Goal: Use online tool/utility: Utilize a website feature to perform a specific function

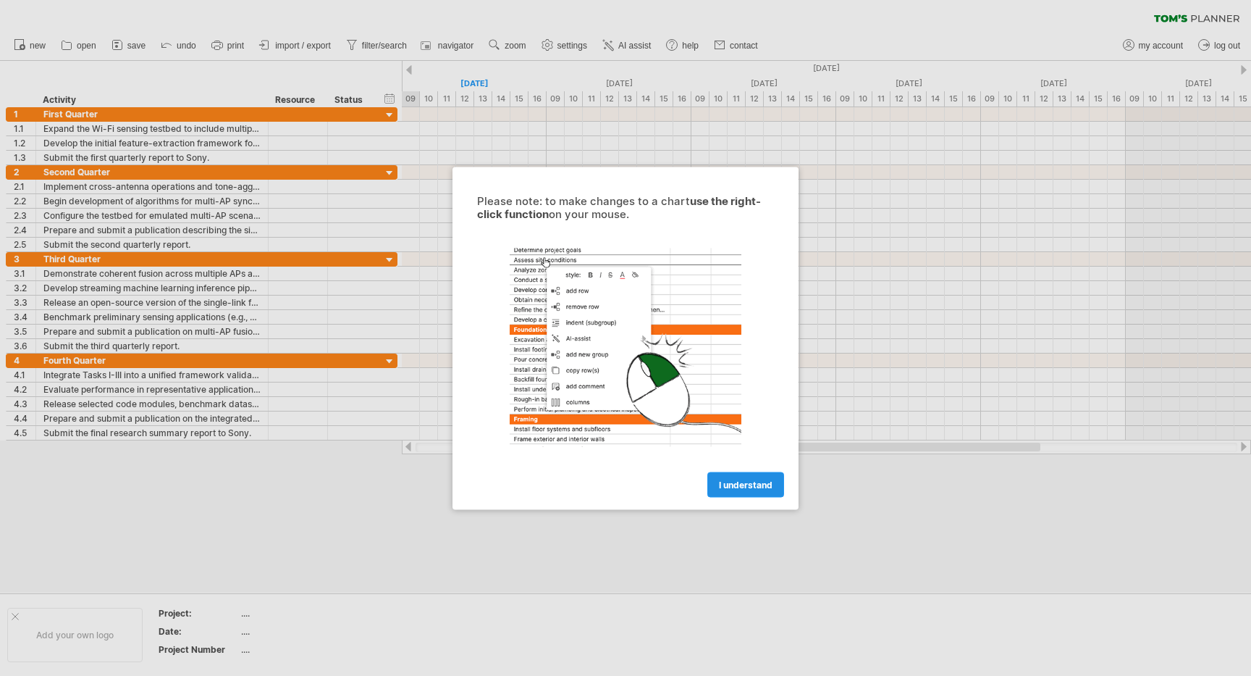
click at [739, 484] on span "I understand" at bounding box center [746, 484] width 54 height 11
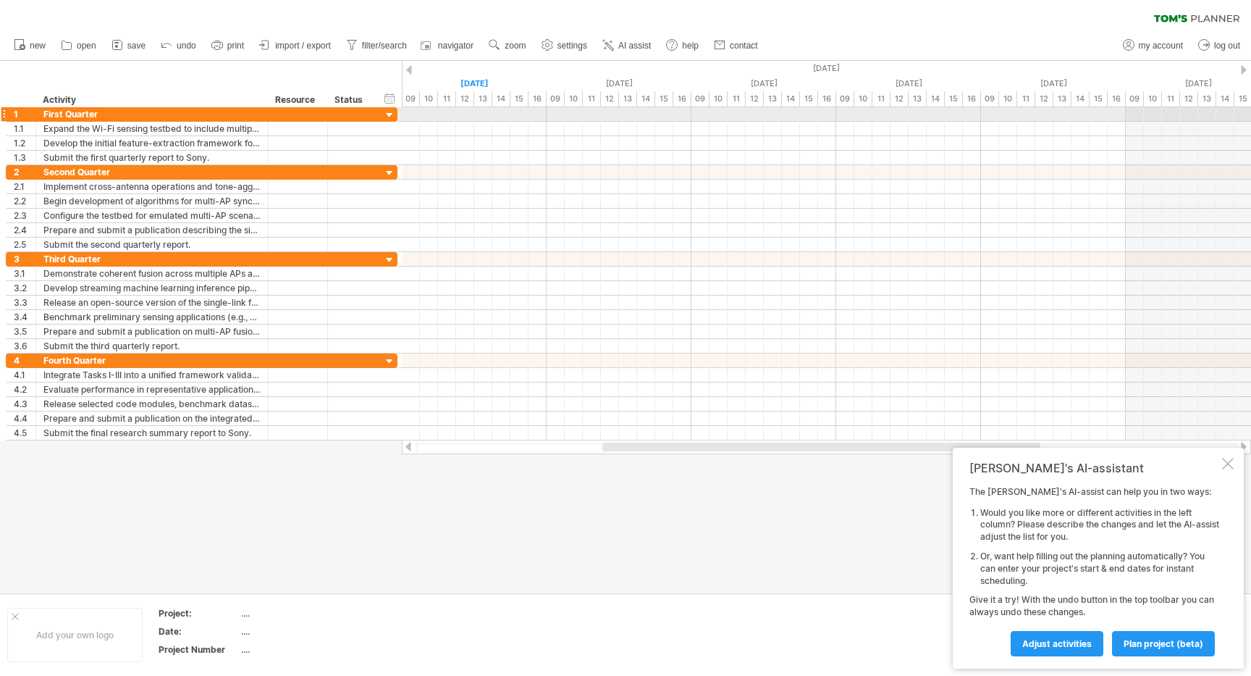
click at [392, 114] on div at bounding box center [390, 116] width 14 height 14
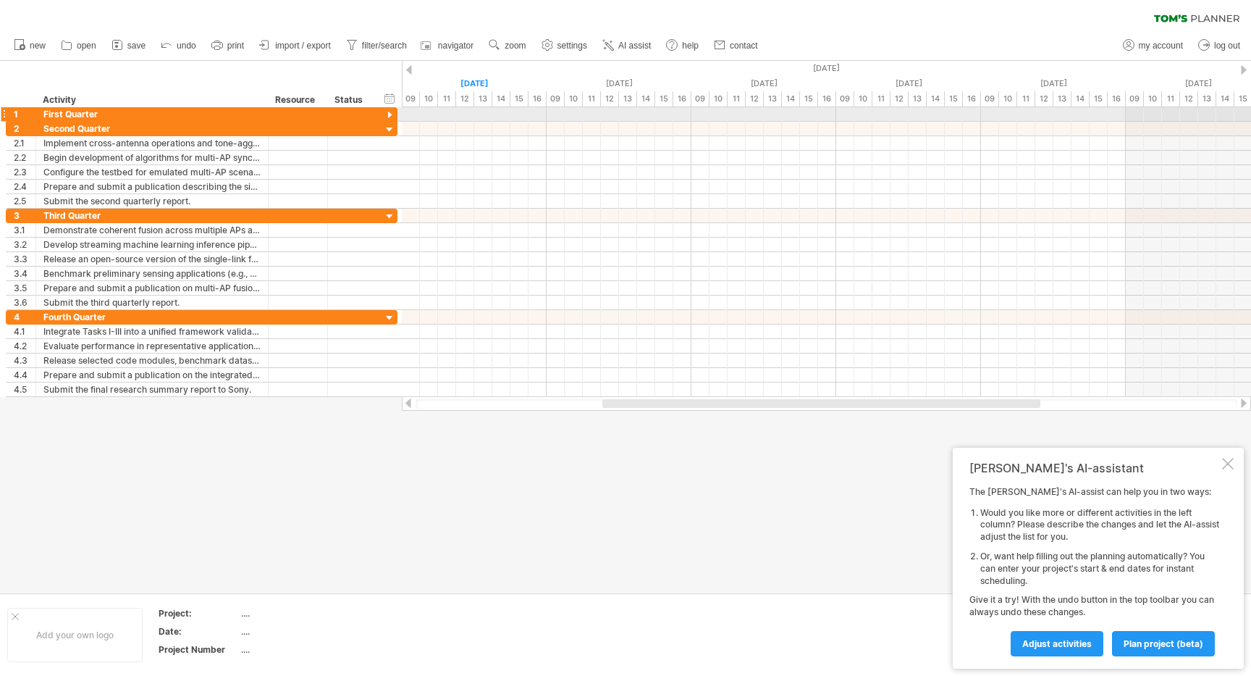
click at [392, 114] on div at bounding box center [390, 116] width 14 height 14
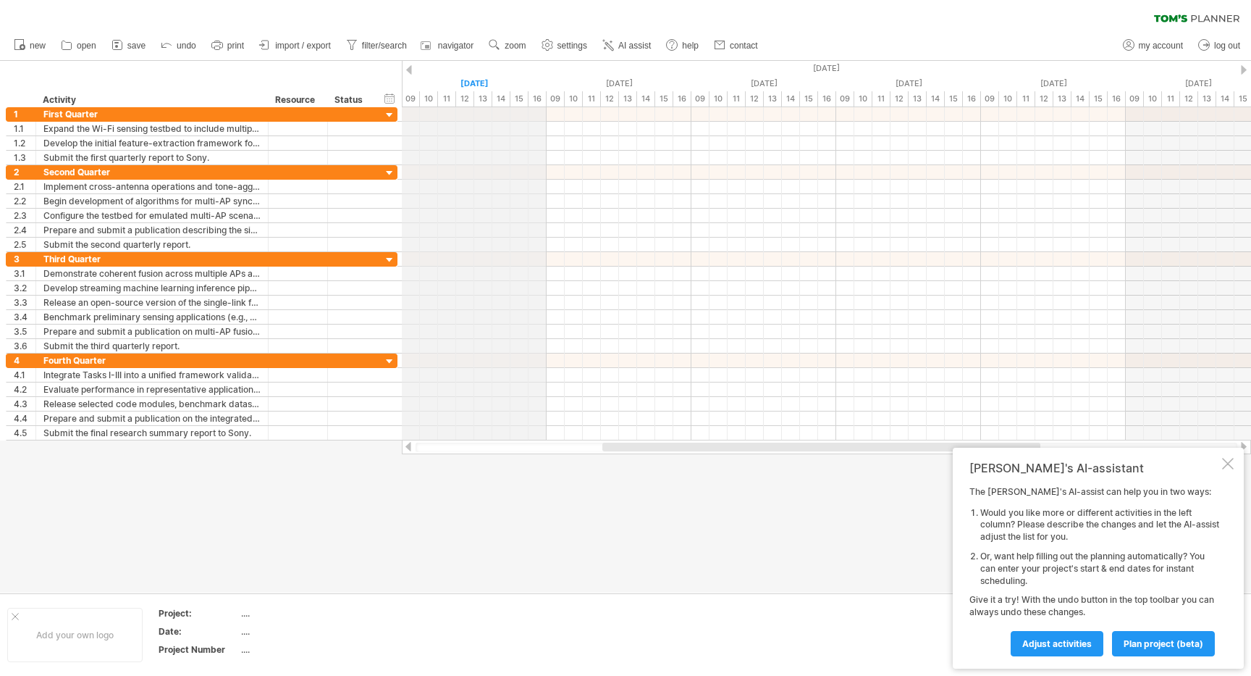
drag, startPoint x: 401, startPoint y: 85, endPoint x: 440, endPoint y: 88, distance: 38.4
click at [440, 88] on div "Trying to reach [DOMAIN_NAME] Connected again... 0% clear filter new 1" at bounding box center [625, 338] width 1251 height 676
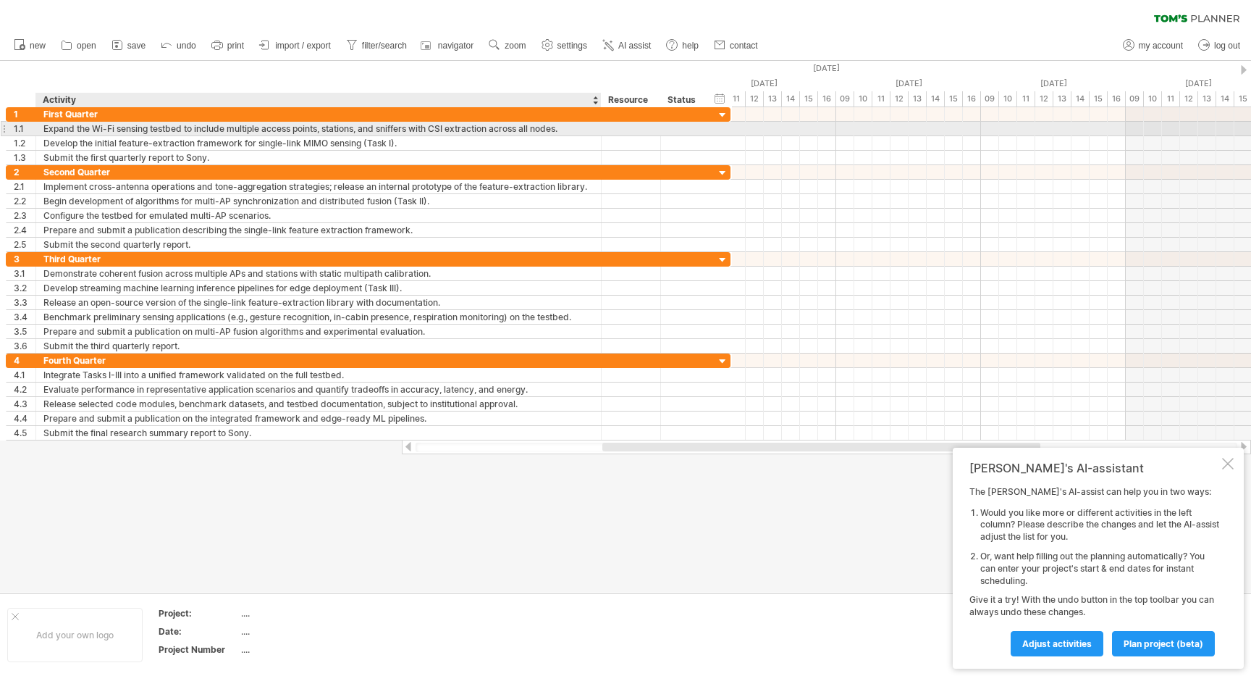
drag, startPoint x: 266, startPoint y: 130, endPoint x: 600, endPoint y: 132, distance: 333.1
click at [600, 132] on div at bounding box center [599, 129] width 7 height 14
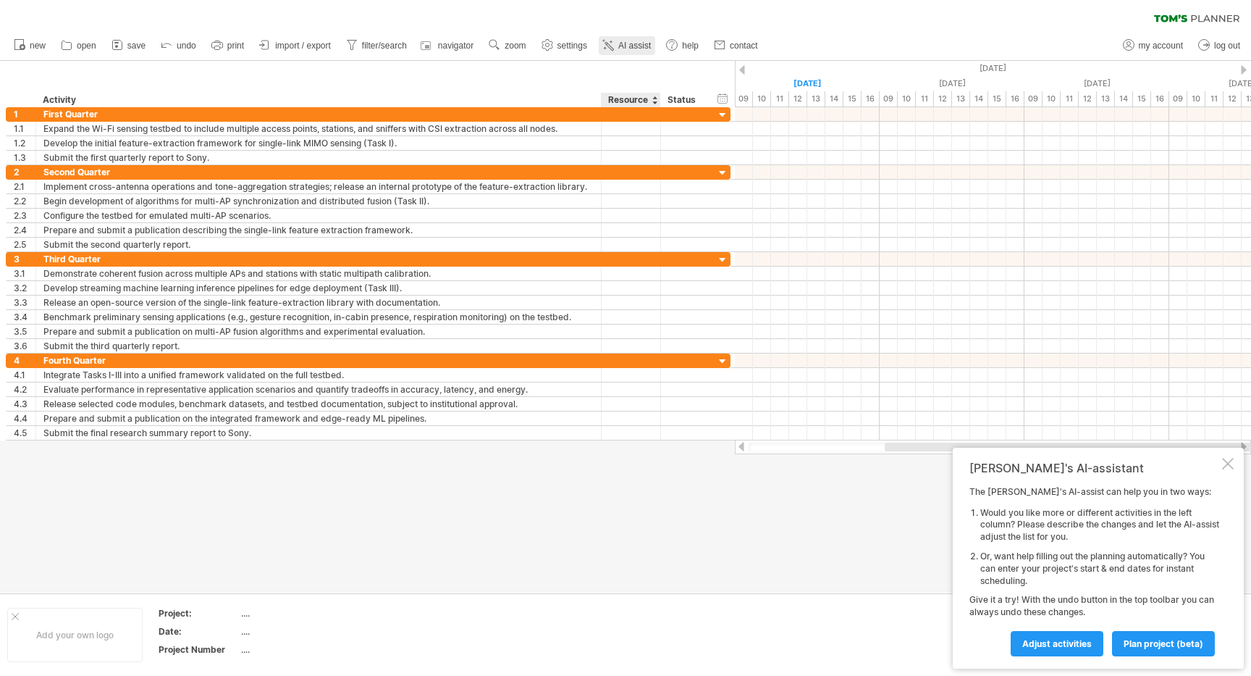
click at [628, 52] on link "AI assist" at bounding box center [627, 45] width 56 height 19
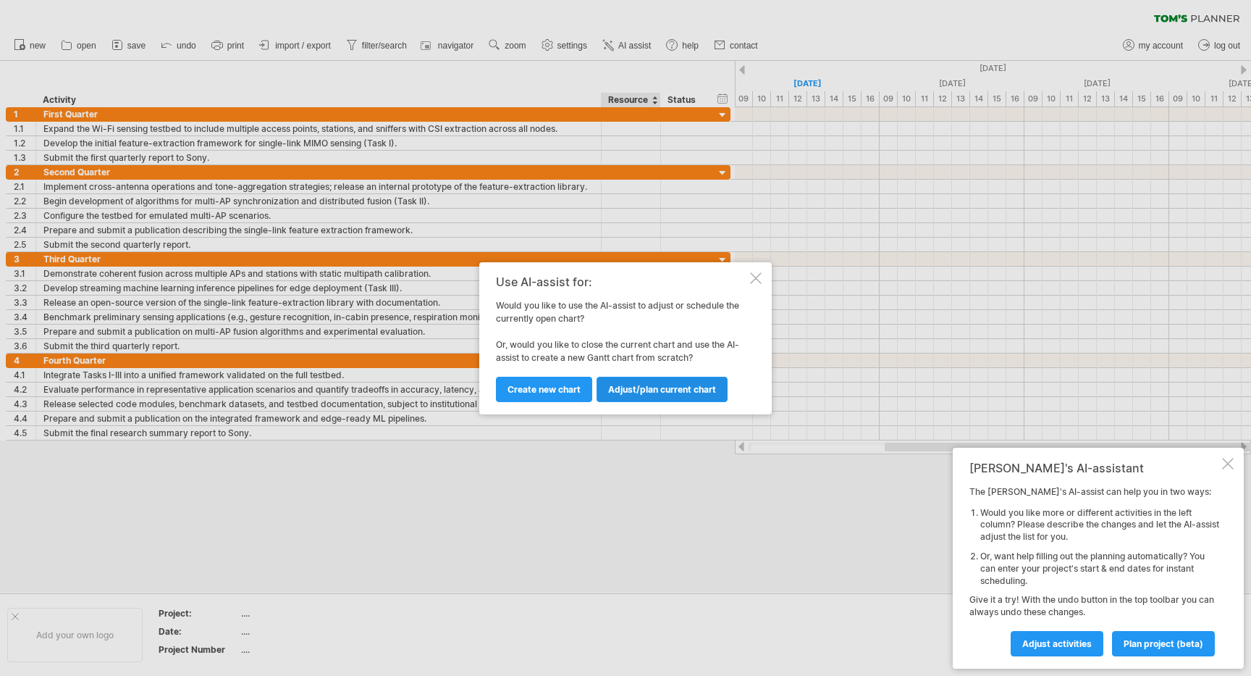
click at [621, 394] on span "Adjust/plan current chart" at bounding box center [662, 389] width 108 height 11
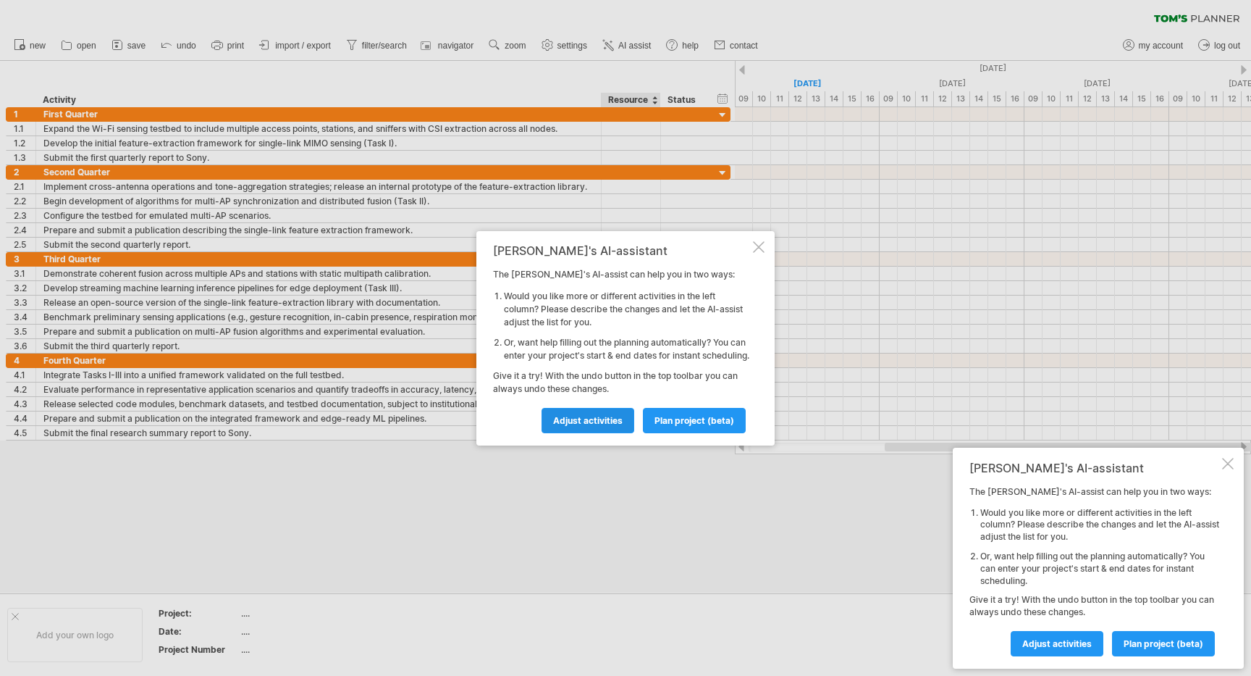
click at [615, 424] on span "Adjust activities" at bounding box center [588, 420] width 70 height 11
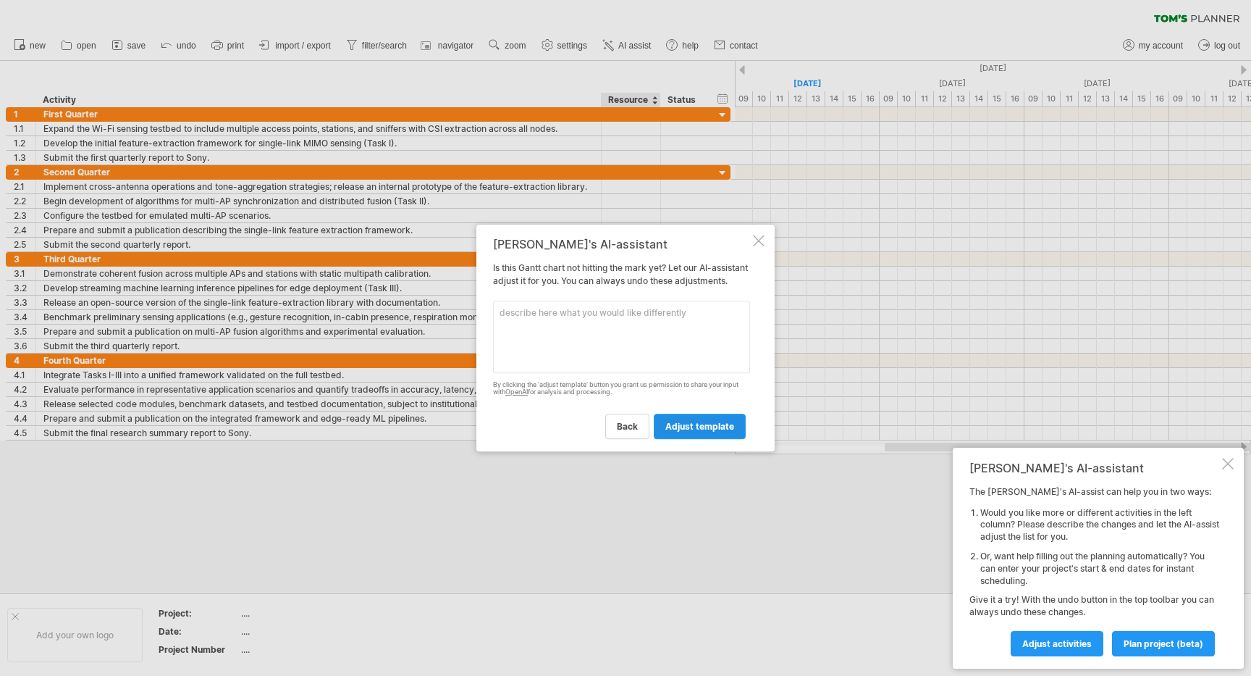
click at [684, 425] on link "adjust template" at bounding box center [700, 425] width 92 height 25
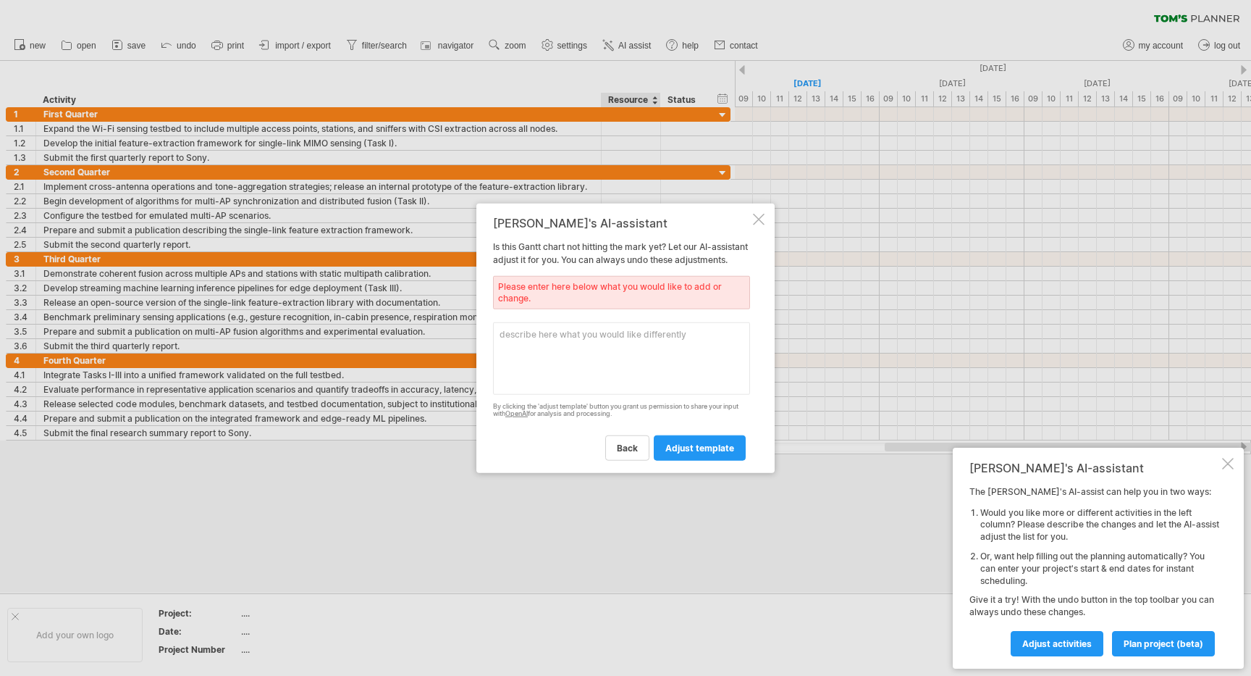
click at [760, 213] on div at bounding box center [759, 219] width 12 height 12
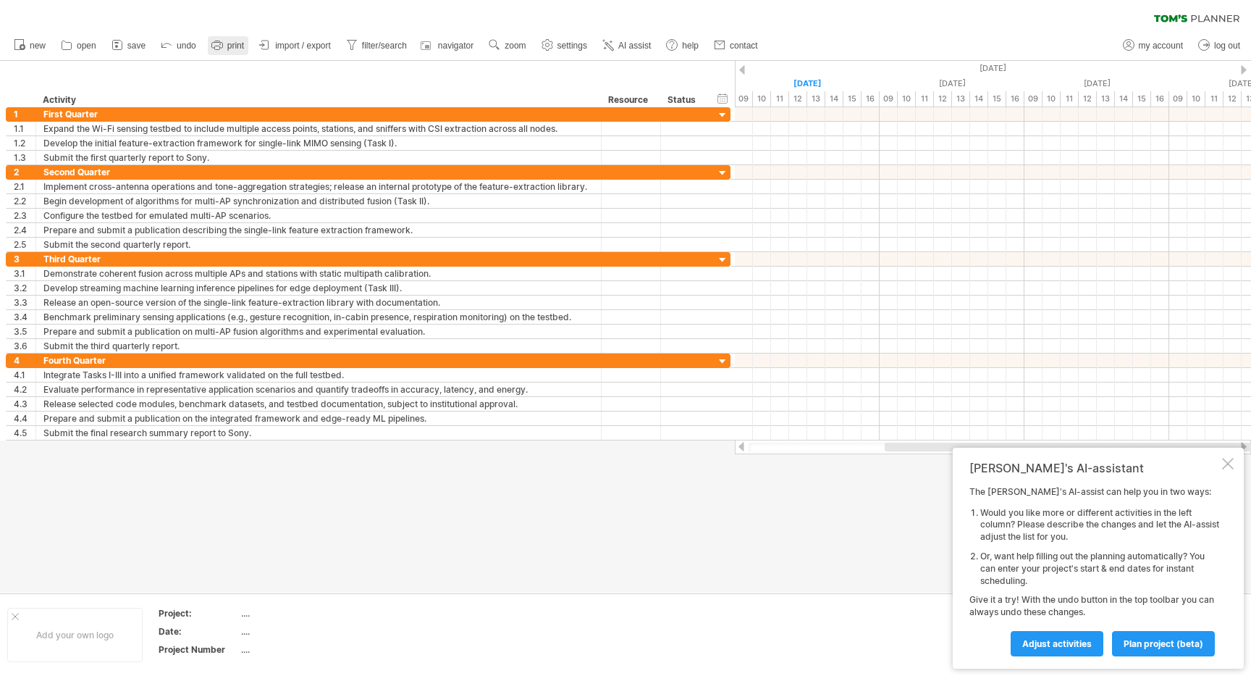
click at [224, 48] on icon at bounding box center [217, 45] width 14 height 14
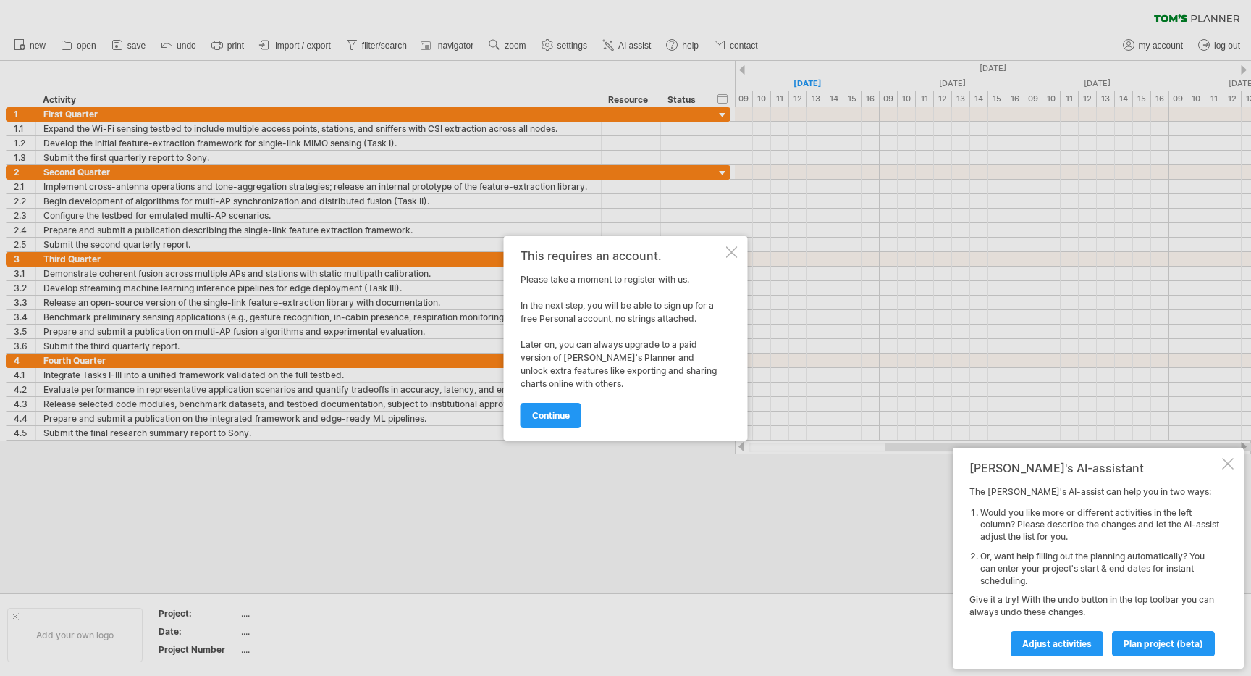
click at [736, 256] on div at bounding box center [732, 252] width 12 height 12
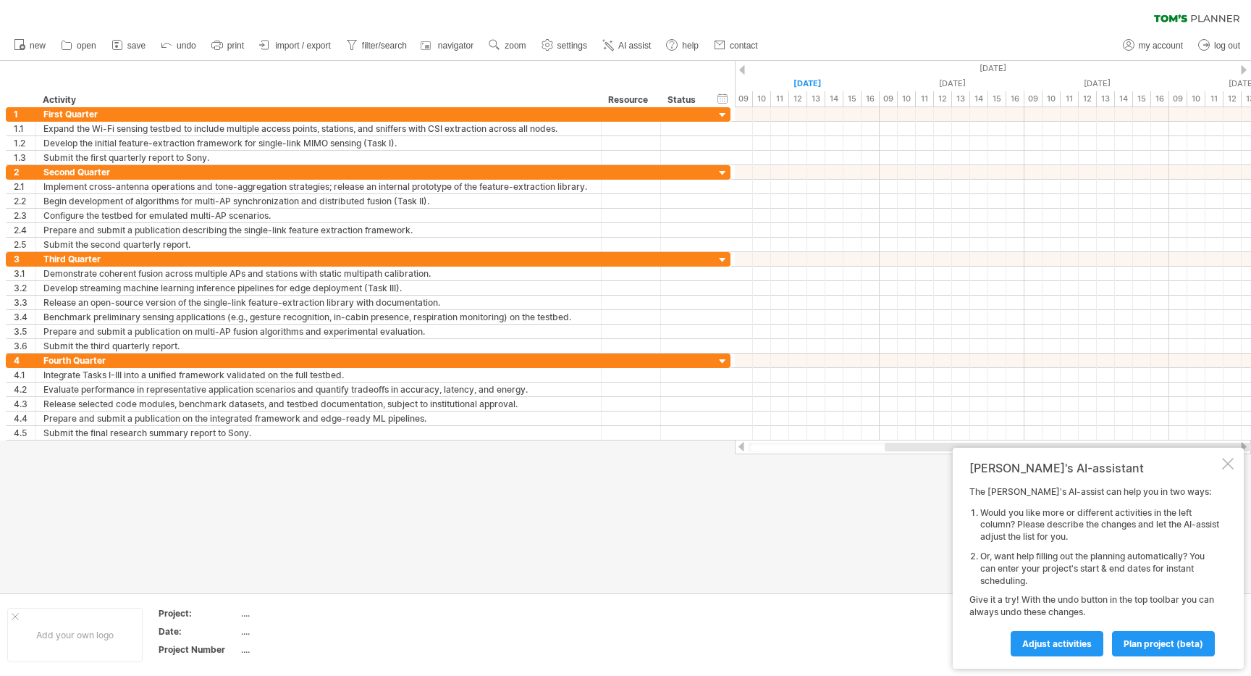
click at [831, 28] on div "clear filter reapply filter" at bounding box center [625, 15] width 1251 height 30
